Goal: Task Accomplishment & Management: Manage account settings

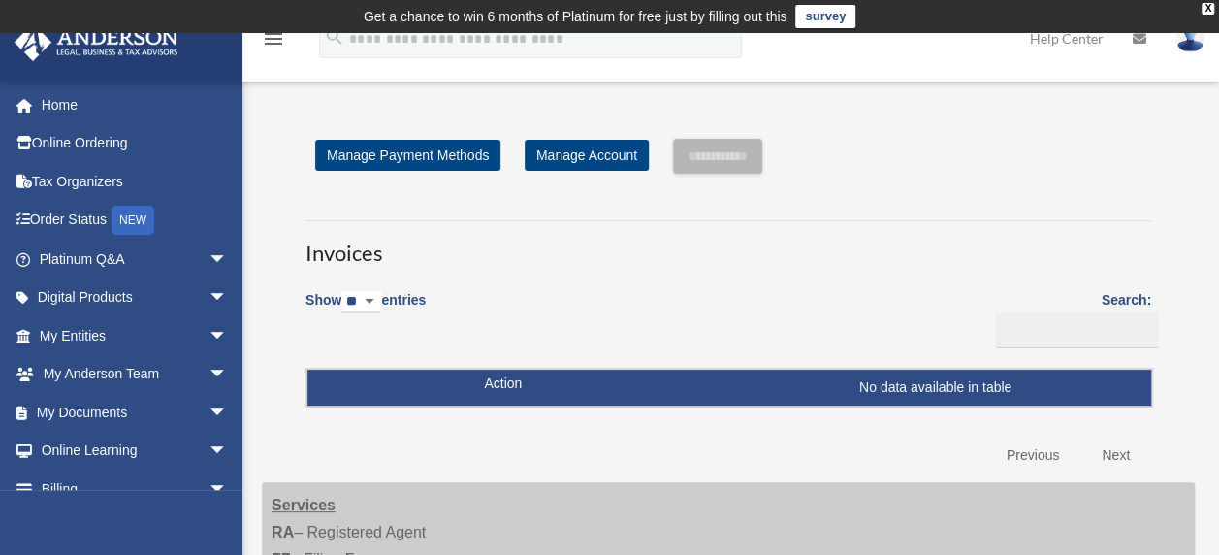
click at [380, 297] on select "** ** ** ***" at bounding box center [361, 302] width 40 height 22
click at [516, 311] on div "Show ** ** ** *** entries Search: Pay Invoice # Invoice Name Due Date Renewal E…" at bounding box center [728, 376] width 846 height 197
click at [579, 145] on link "Manage Account" at bounding box center [587, 155] width 124 height 31
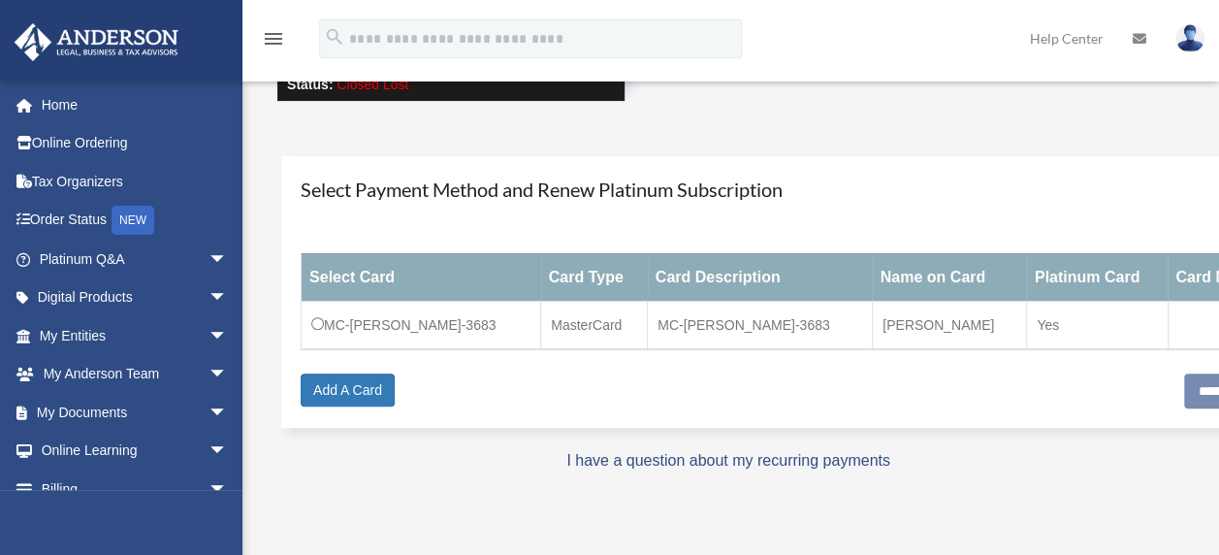
scroll to position [291, 0]
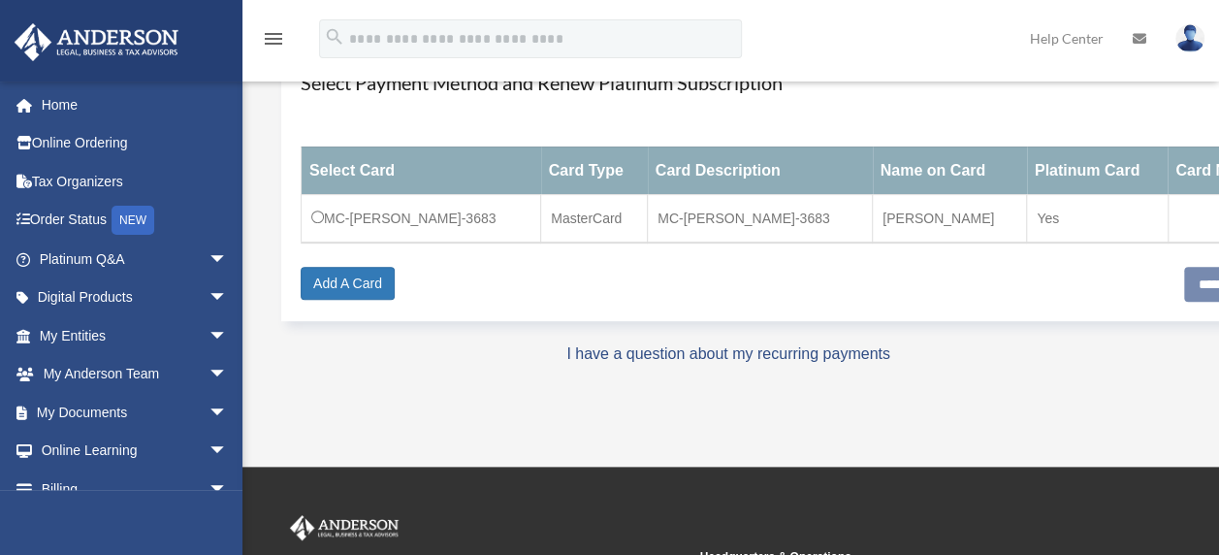
drag, startPoint x: 557, startPoint y: 416, endPoint x: 423, endPoint y: 415, distance: 133.8
click at [423, 415] on div "User Account date_range Published on Last updated November 11, 2021 April 13, 2…" at bounding box center [728, 121] width 962 height 594
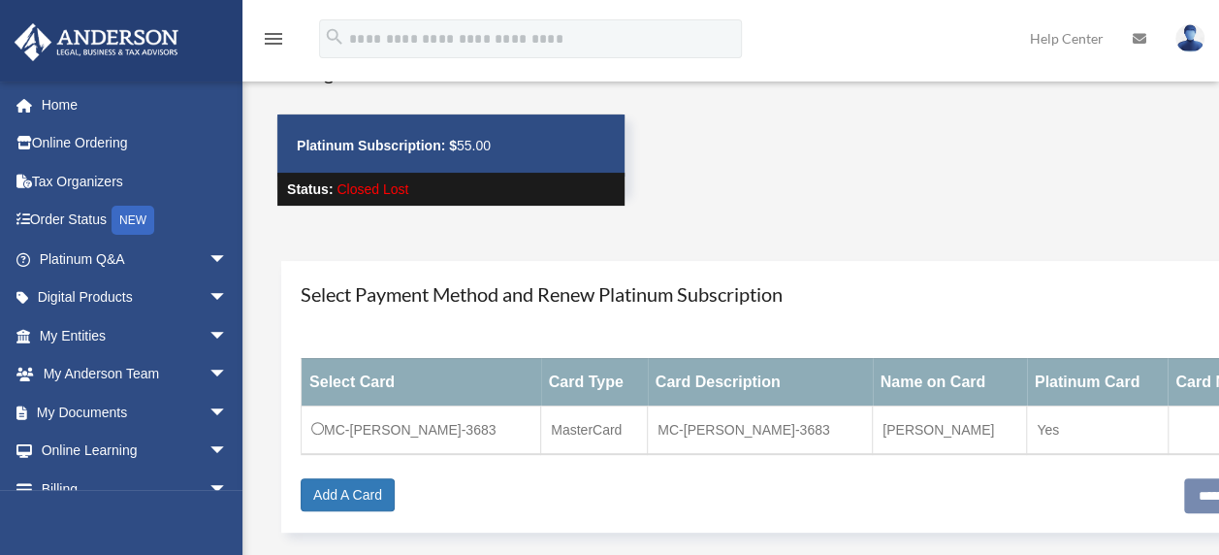
scroll to position [111, 0]
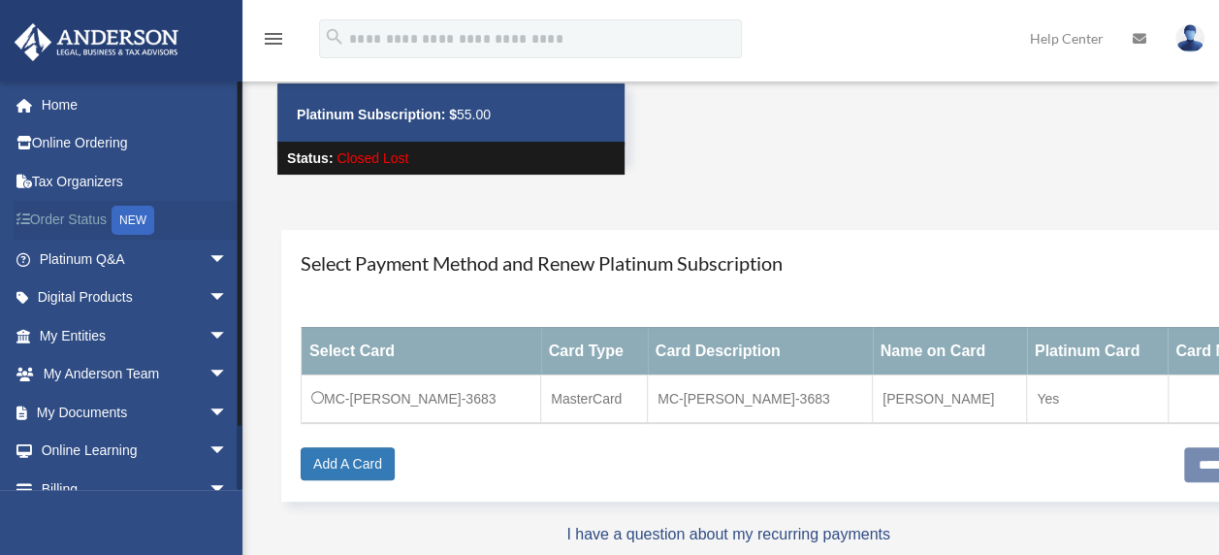
drag, startPoint x: 241, startPoint y: 227, endPoint x: 218, endPoint y: 229, distance: 23.4
click at [218, 229] on div "info@hniservices.com Sign Out info@hniservices.com Home Online Ordering Tax Org…" at bounding box center [121, 284] width 242 height 409
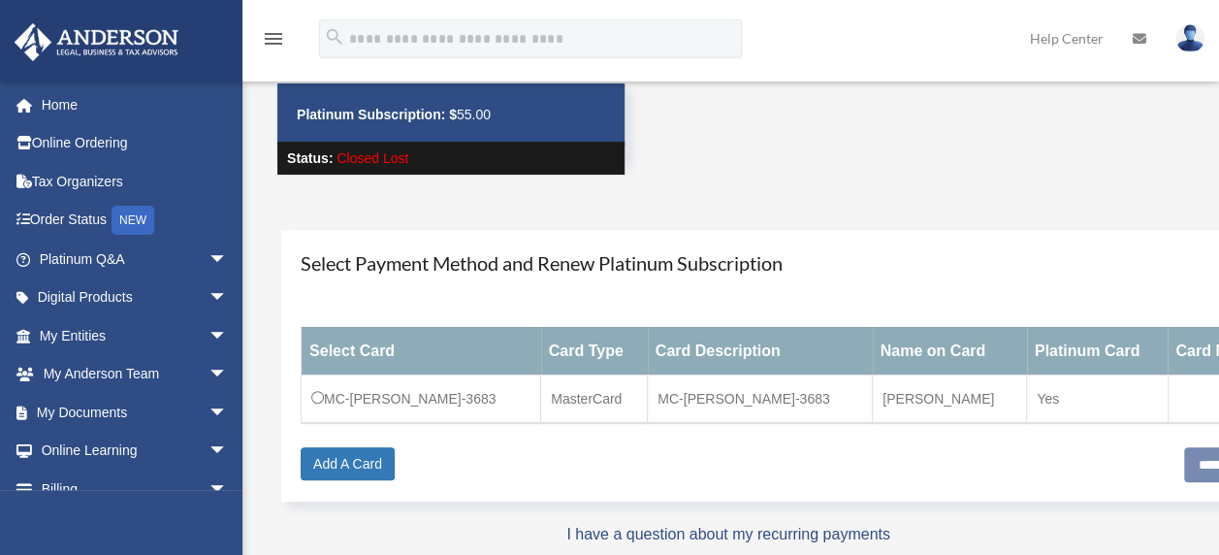
drag, startPoint x: 817, startPoint y: 430, endPoint x: 638, endPoint y: 440, distance: 178.8
click at [638, 440] on div "Select Card Card Type Card Description Name on Card Platinum Card Card Number M…" at bounding box center [802, 376] width 1002 height 144
drag, startPoint x: 638, startPoint y: 440, endPoint x: 904, endPoint y: 215, distance: 348.2
click at [904, 215] on div "**********" at bounding box center [829, 365] width 1135 height 310
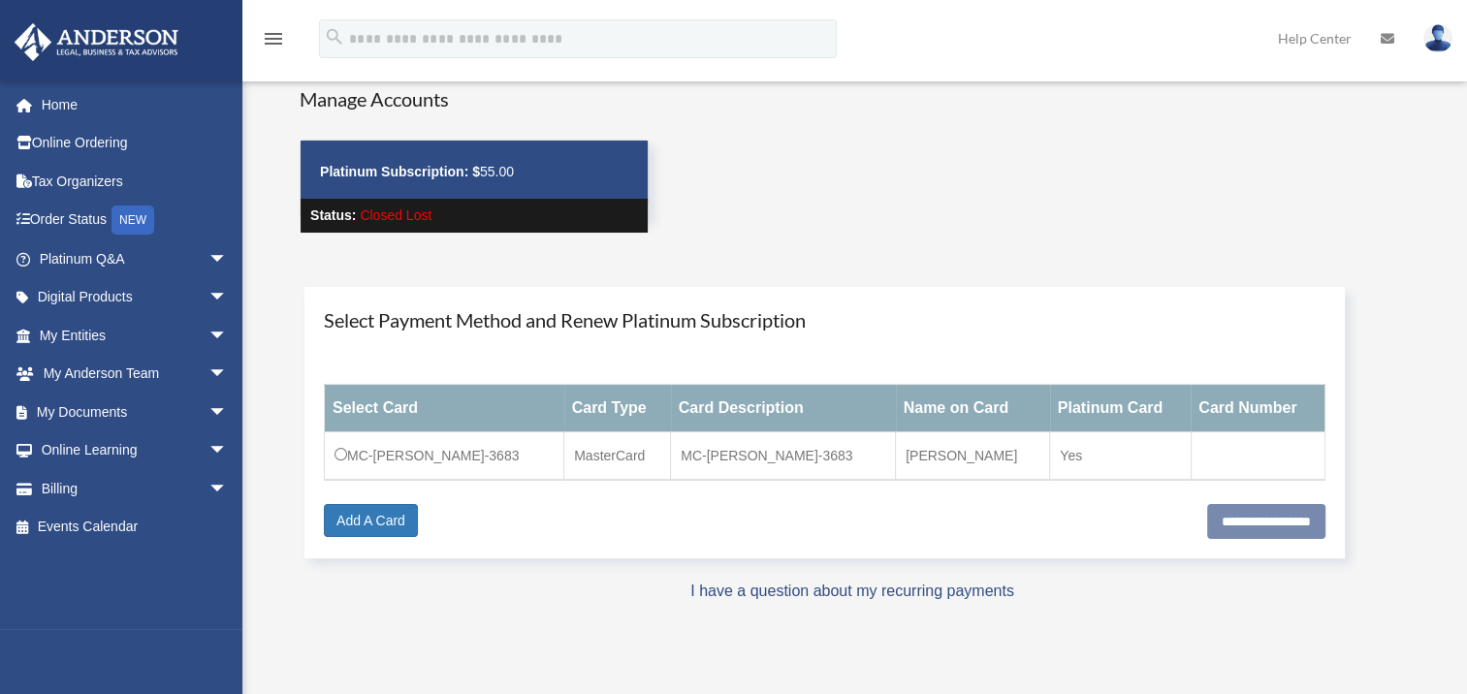
scroll to position [97, 0]
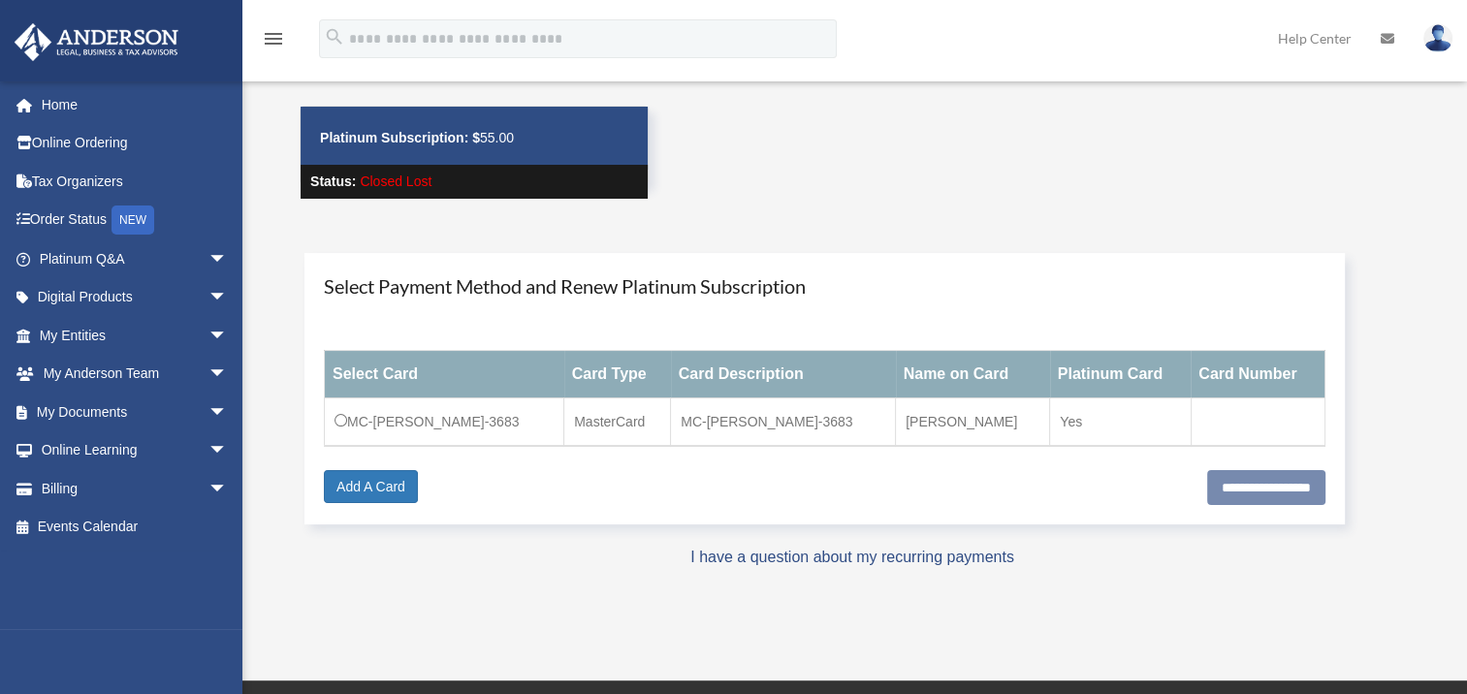
click at [1218, 35] on img at bounding box center [1438, 38] width 29 height 28
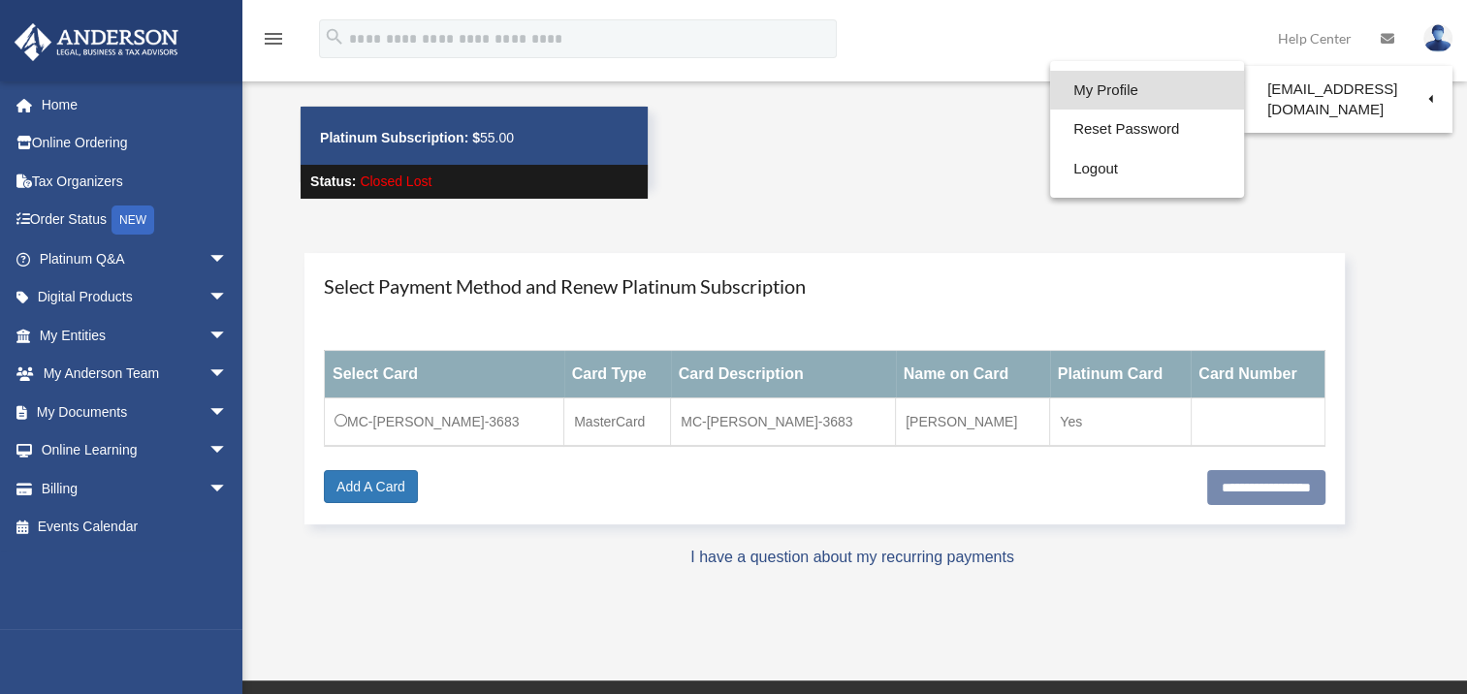
click at [1094, 85] on link "My Profile" at bounding box center [1147, 91] width 194 height 40
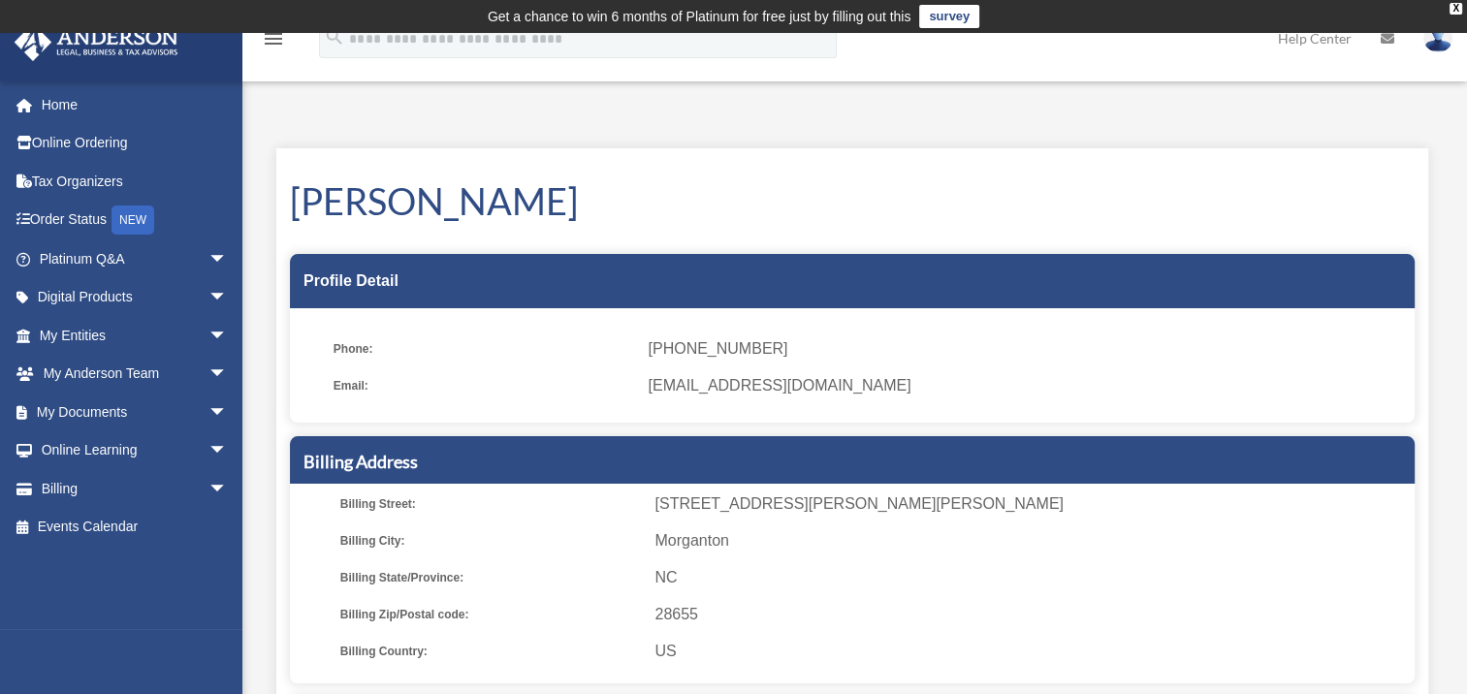
click at [1434, 37] on img at bounding box center [1438, 38] width 29 height 28
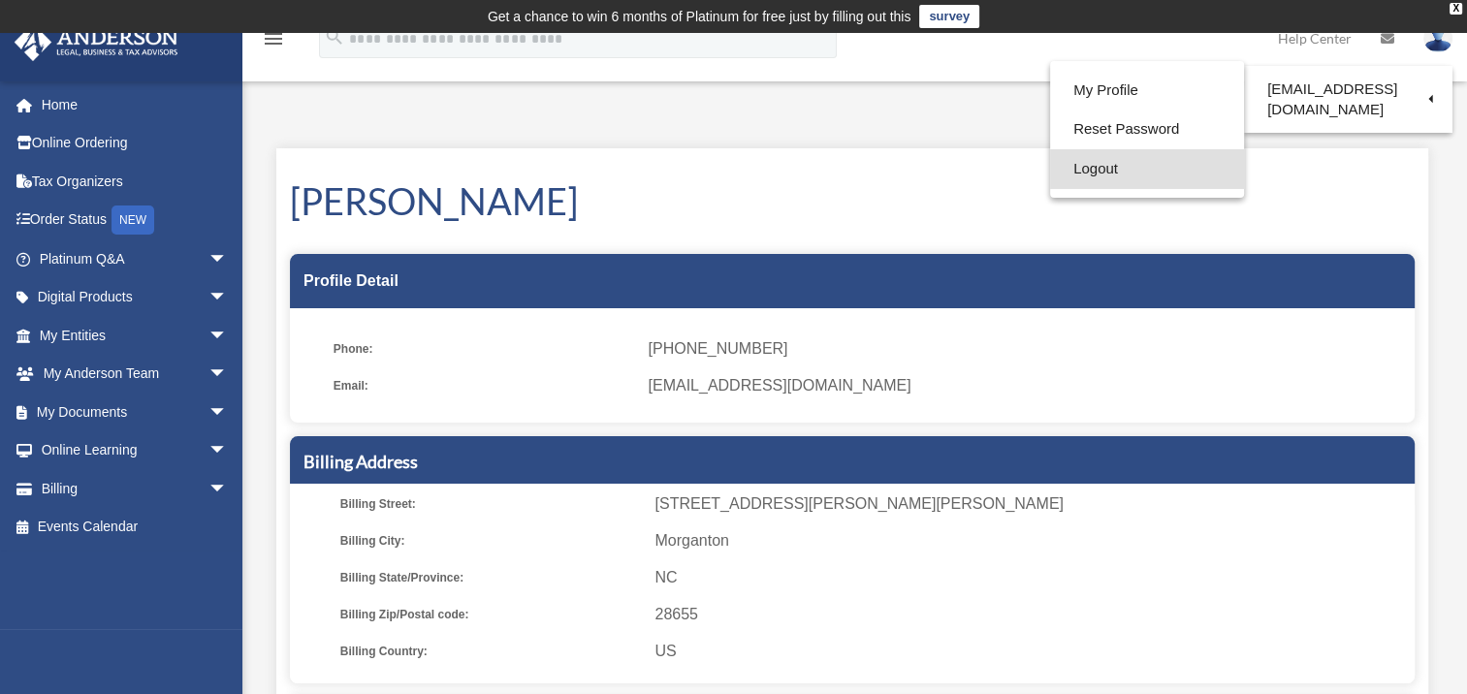
click at [1084, 163] on link "Logout" at bounding box center [1147, 169] width 194 height 40
